Goal: Task Accomplishment & Management: Complete application form

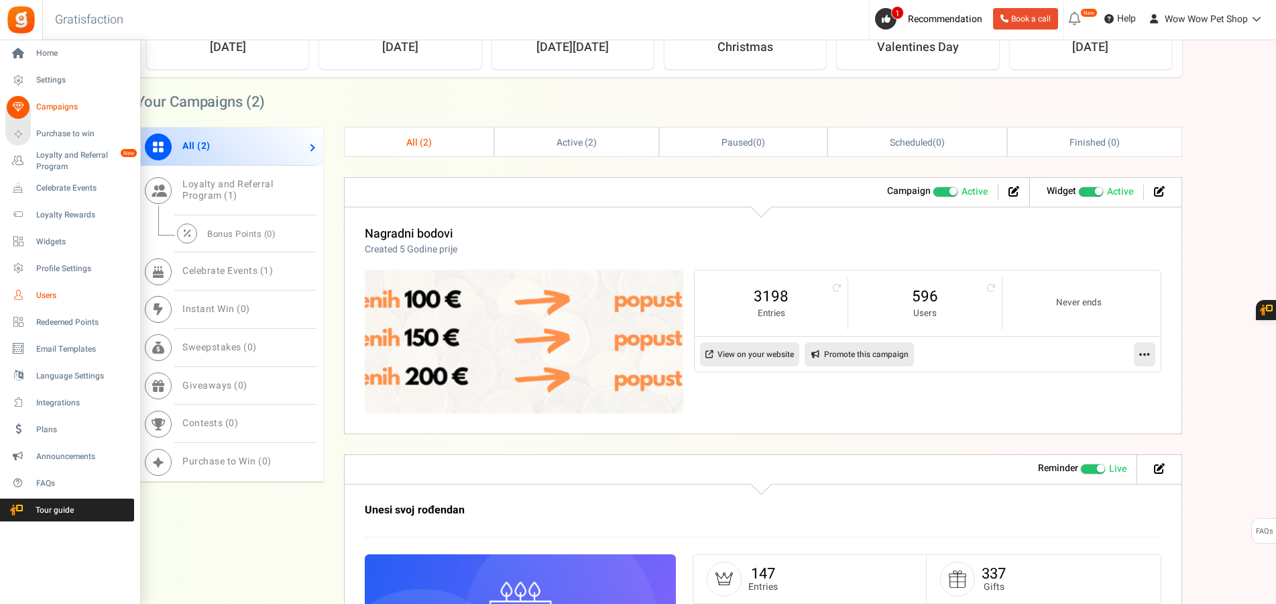
click at [54, 294] on span "Users" at bounding box center [83, 295] width 94 height 11
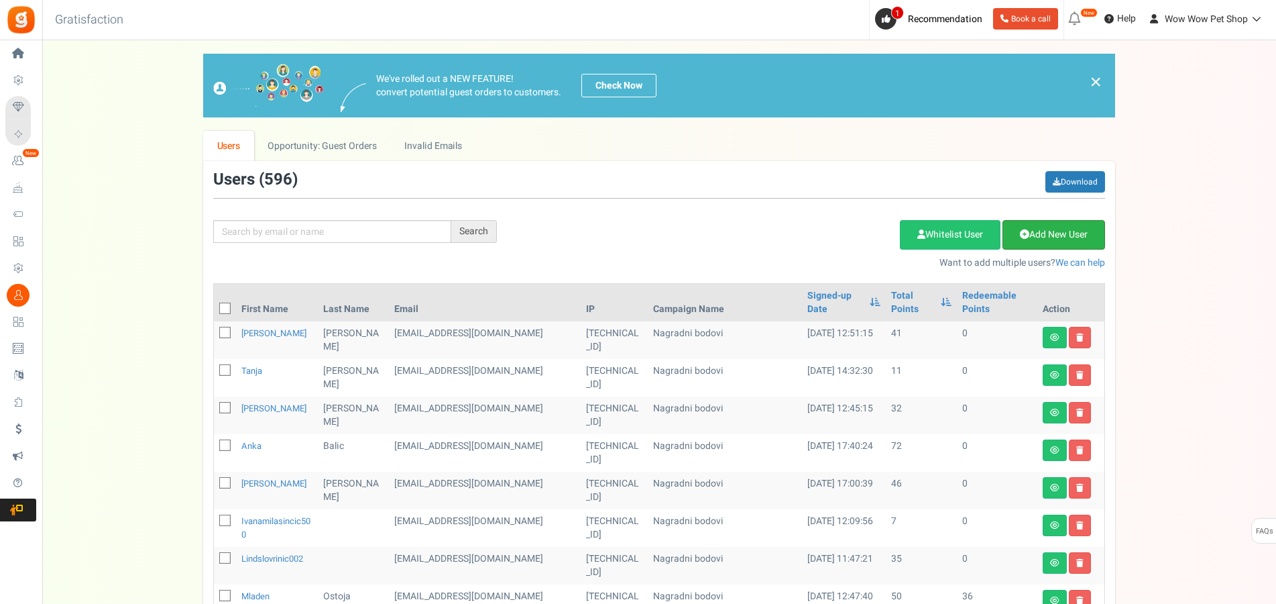
click at [1072, 236] on link "Add New User" at bounding box center [1054, 235] width 103 height 30
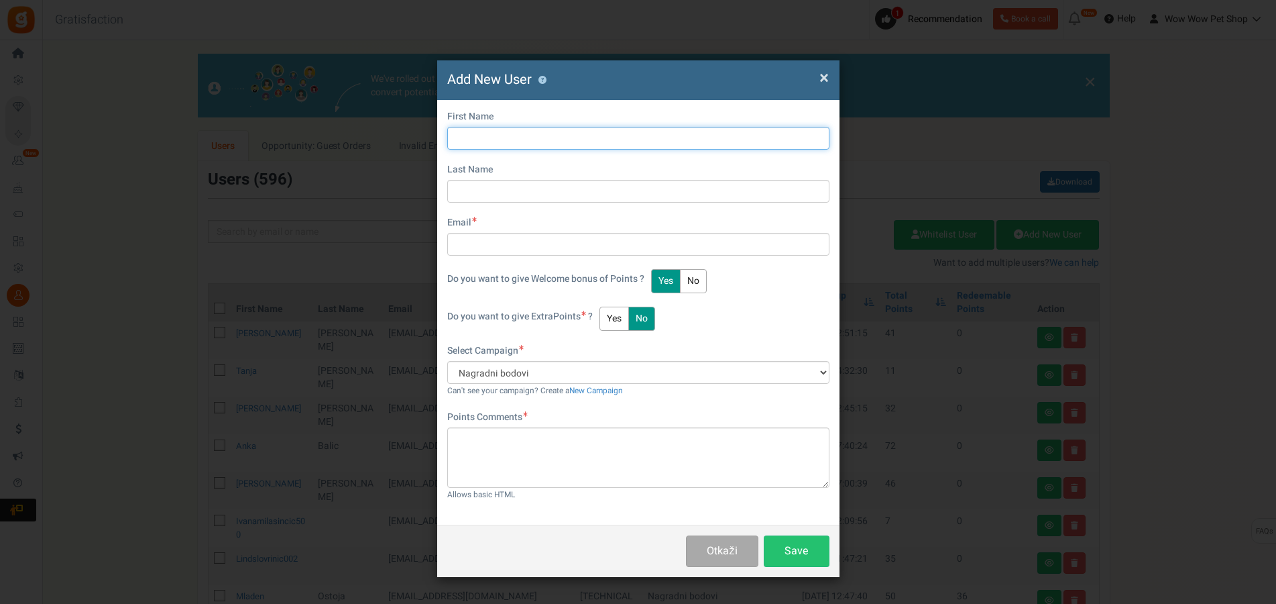
click at [495, 133] on input "text" at bounding box center [638, 138] width 382 height 23
type input "[PERSON_NAME]"
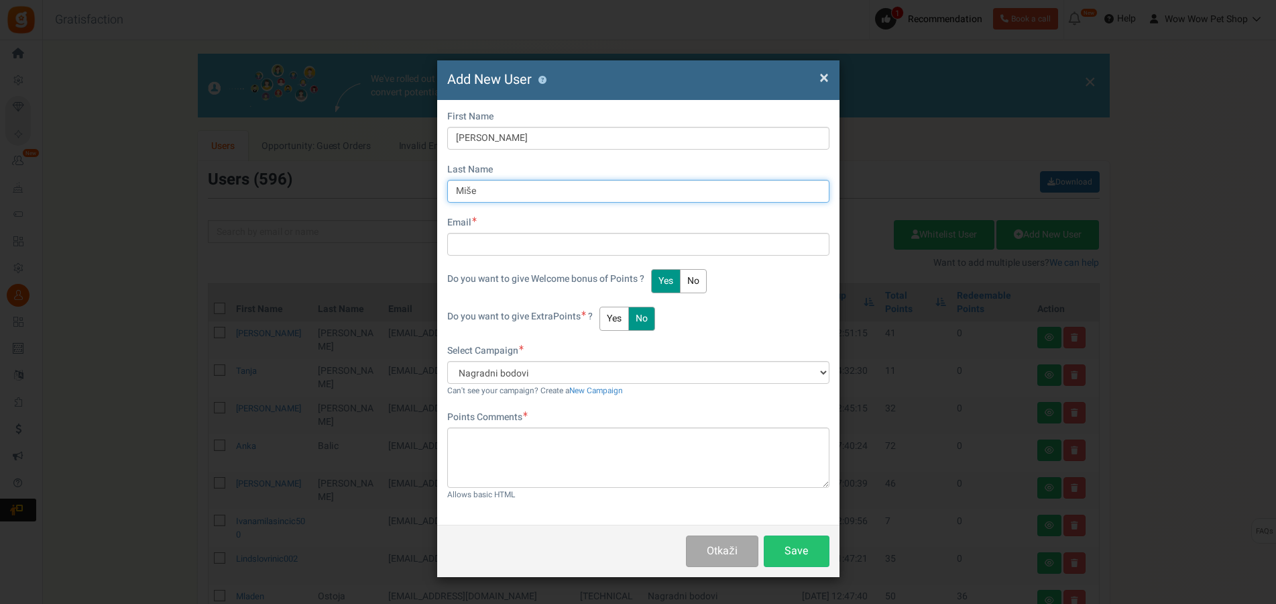
type input "Miše"
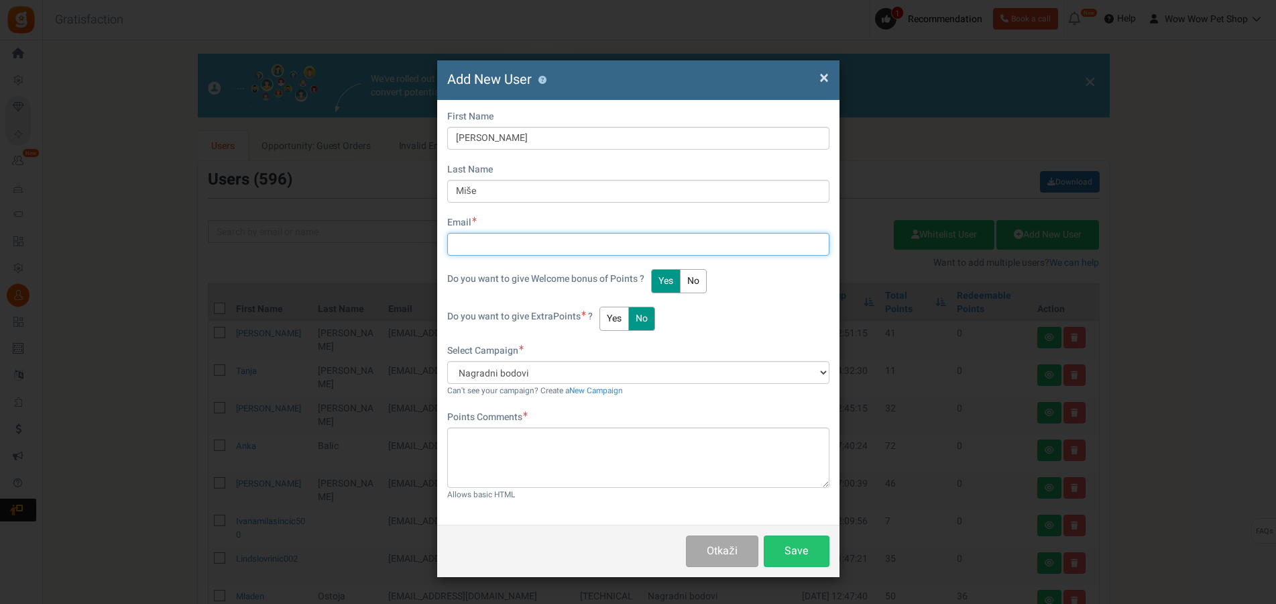
click at [473, 247] on input "text" at bounding box center [638, 244] width 382 height 23
type input "[EMAIL_ADDRESS][DOMAIN_NAME]"
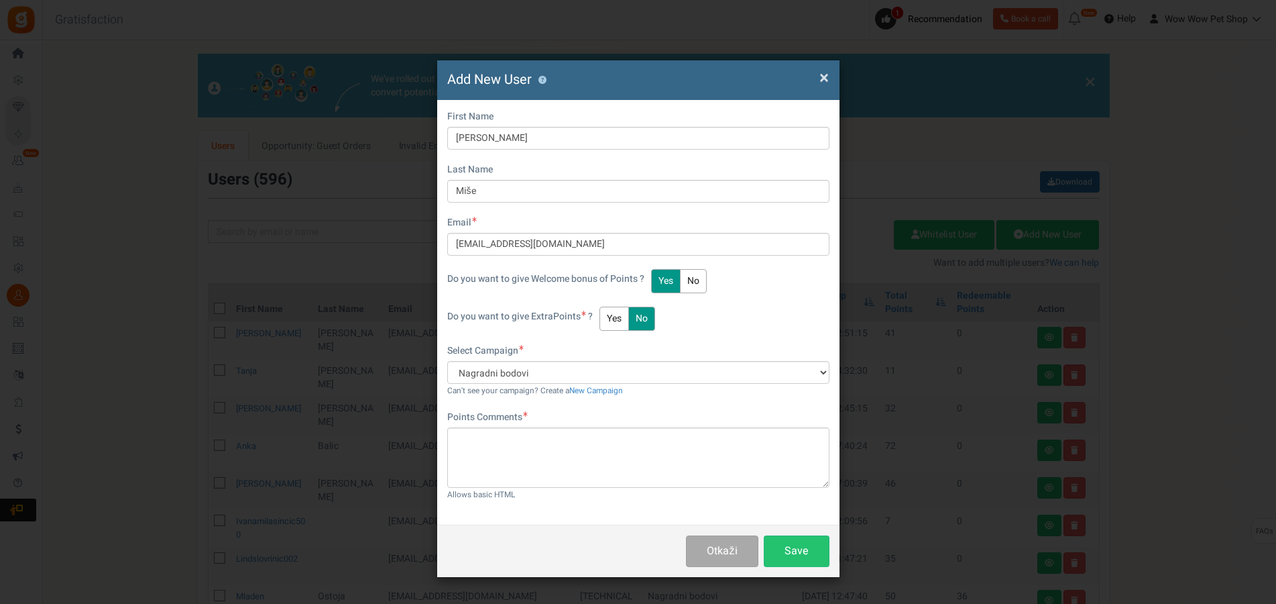
click at [615, 321] on button "Yes" at bounding box center [615, 318] width 30 height 24
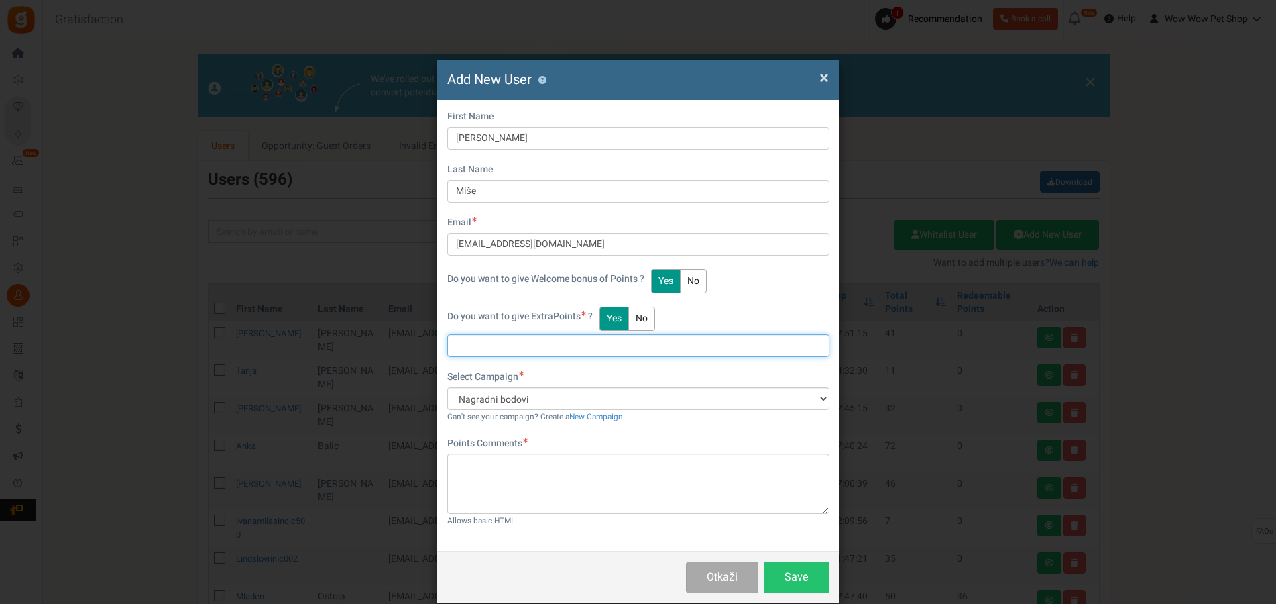
click at [474, 346] on input "text" at bounding box center [638, 345] width 382 height 23
drag, startPoint x: 491, startPoint y: 342, endPoint x: 389, endPoint y: 341, distance: 101.9
click at [447, 341] on input "1526" at bounding box center [638, 345] width 382 height 23
type input "33"
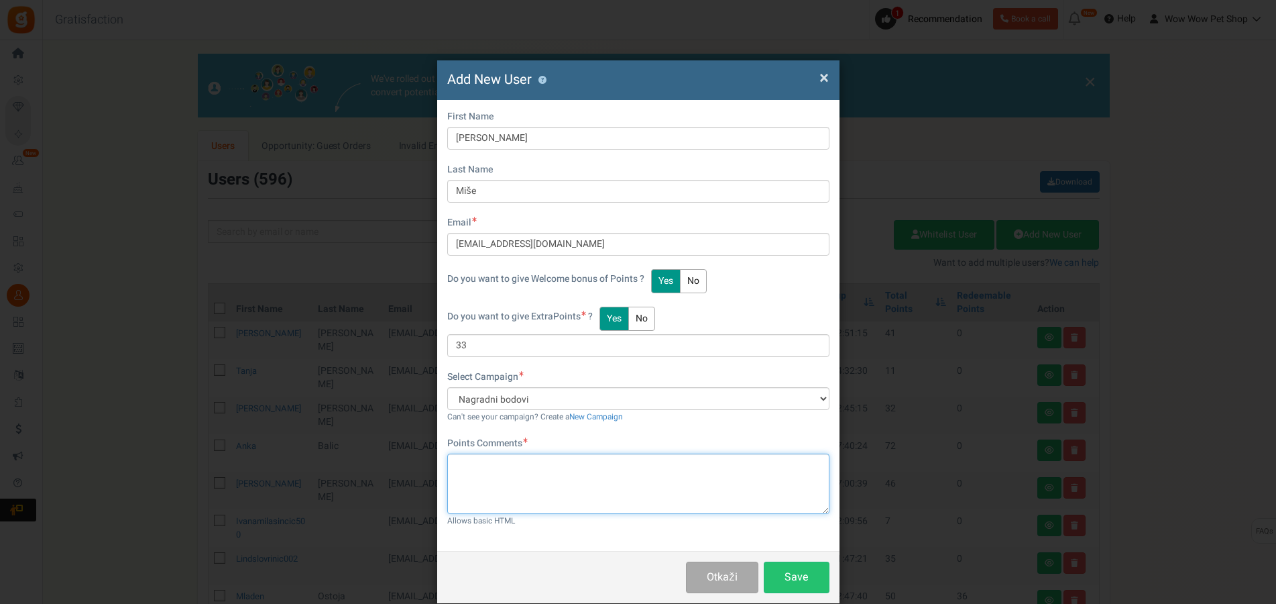
click at [472, 473] on textarea at bounding box center [638, 483] width 382 height 60
type textarea "Račun br. 1526"
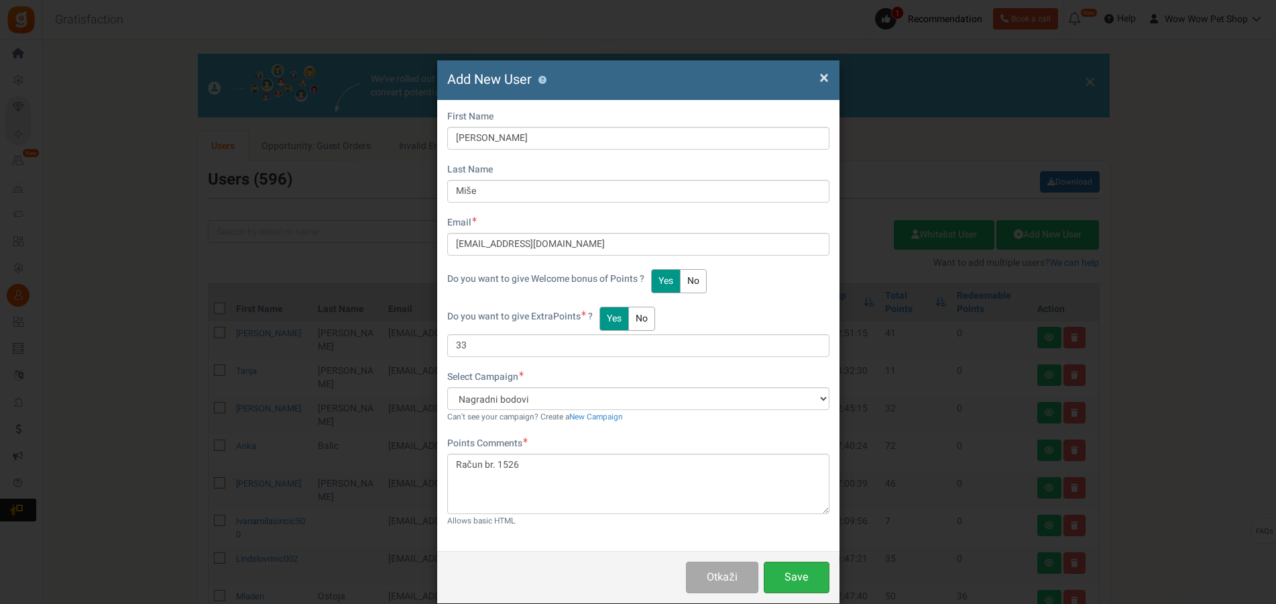
click at [801, 576] on button "Save" at bounding box center [797, 577] width 66 height 32
